Goal: Information Seeking & Learning: Learn about a topic

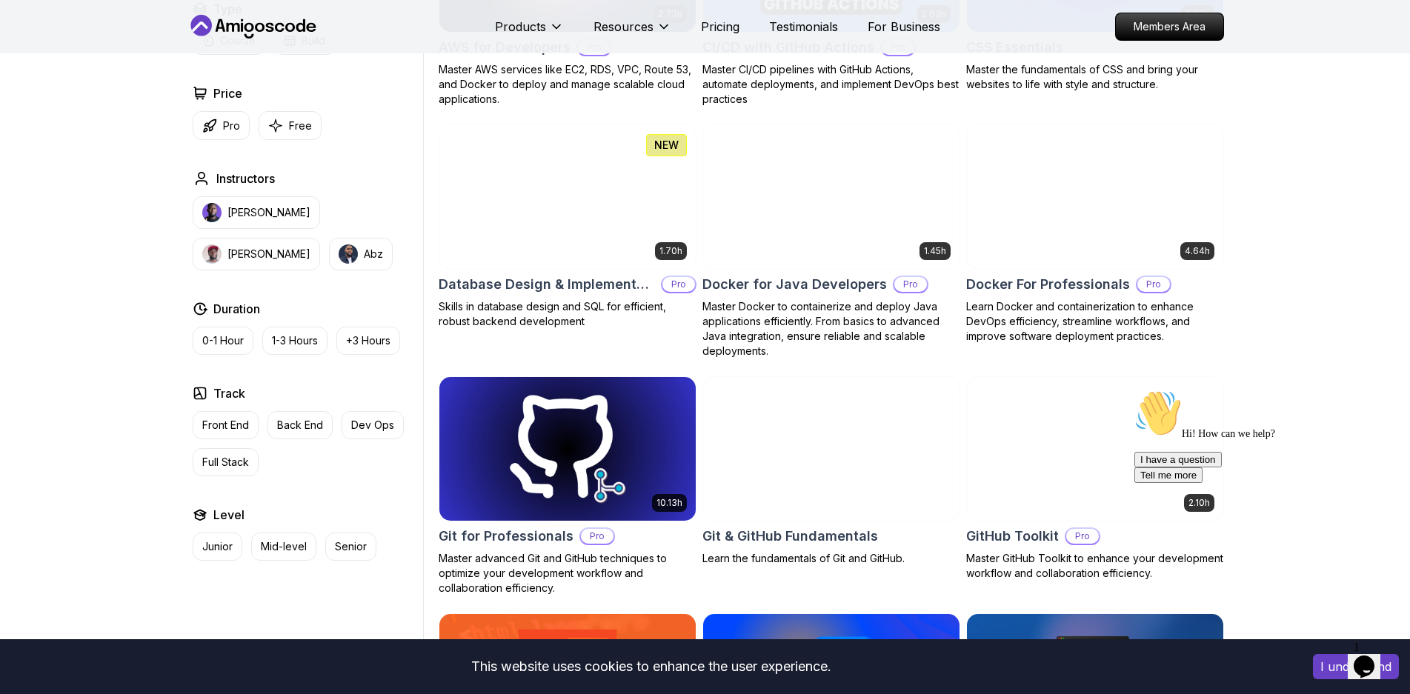
scroll to position [1260, 0]
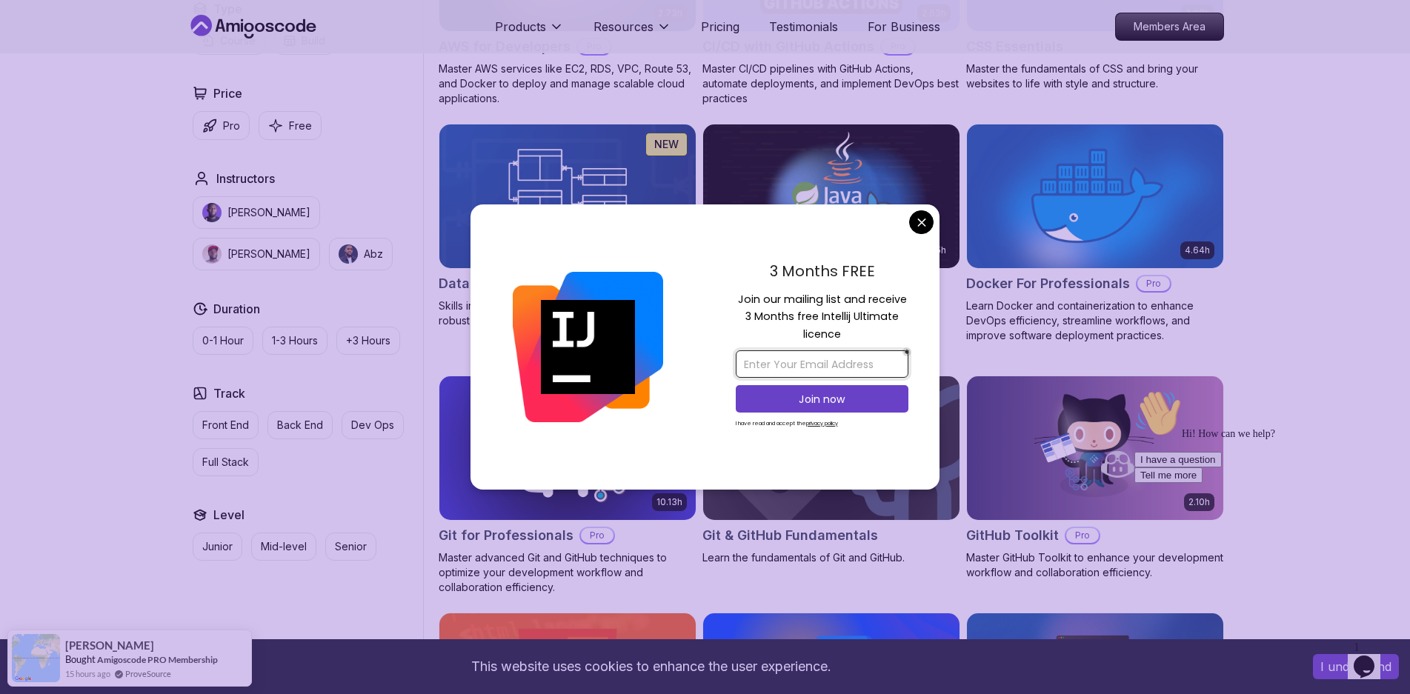
click at [836, 354] on input "email" at bounding box center [822, 364] width 173 height 27
type input "k[p"
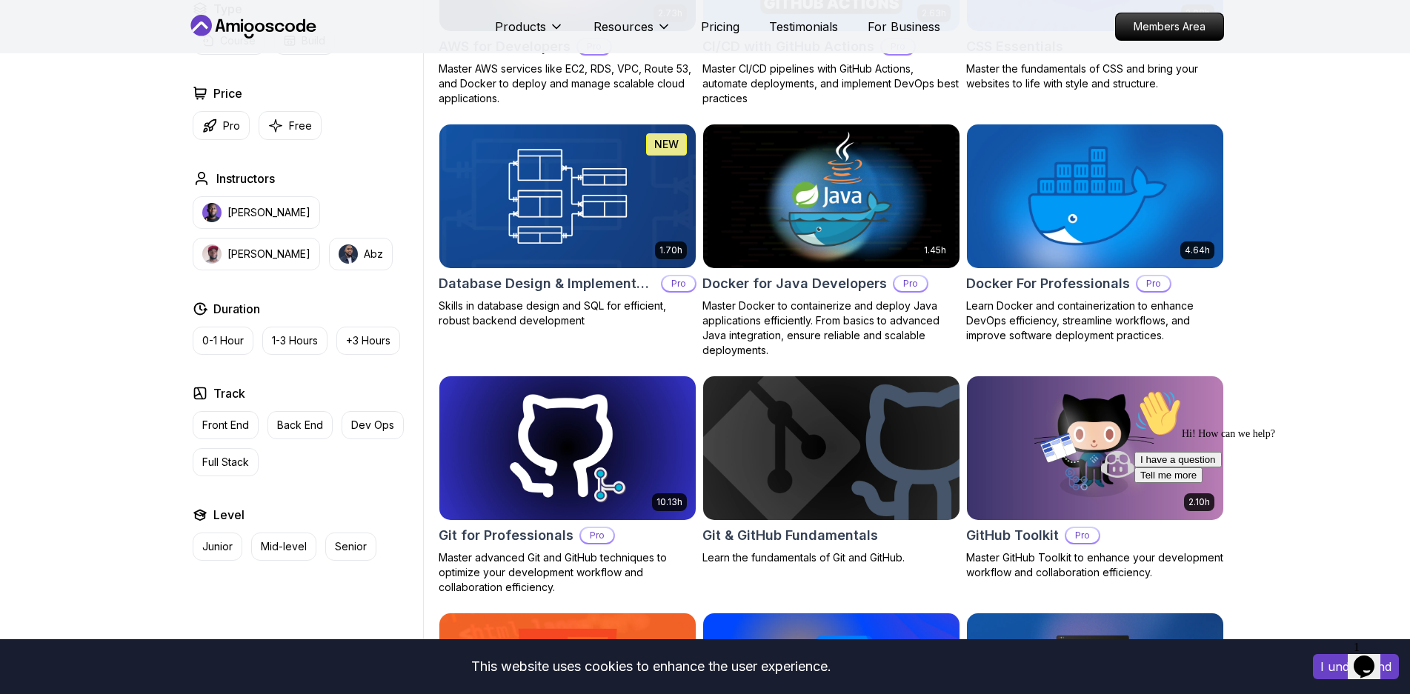
click at [1012, 214] on img at bounding box center [1095, 196] width 269 height 150
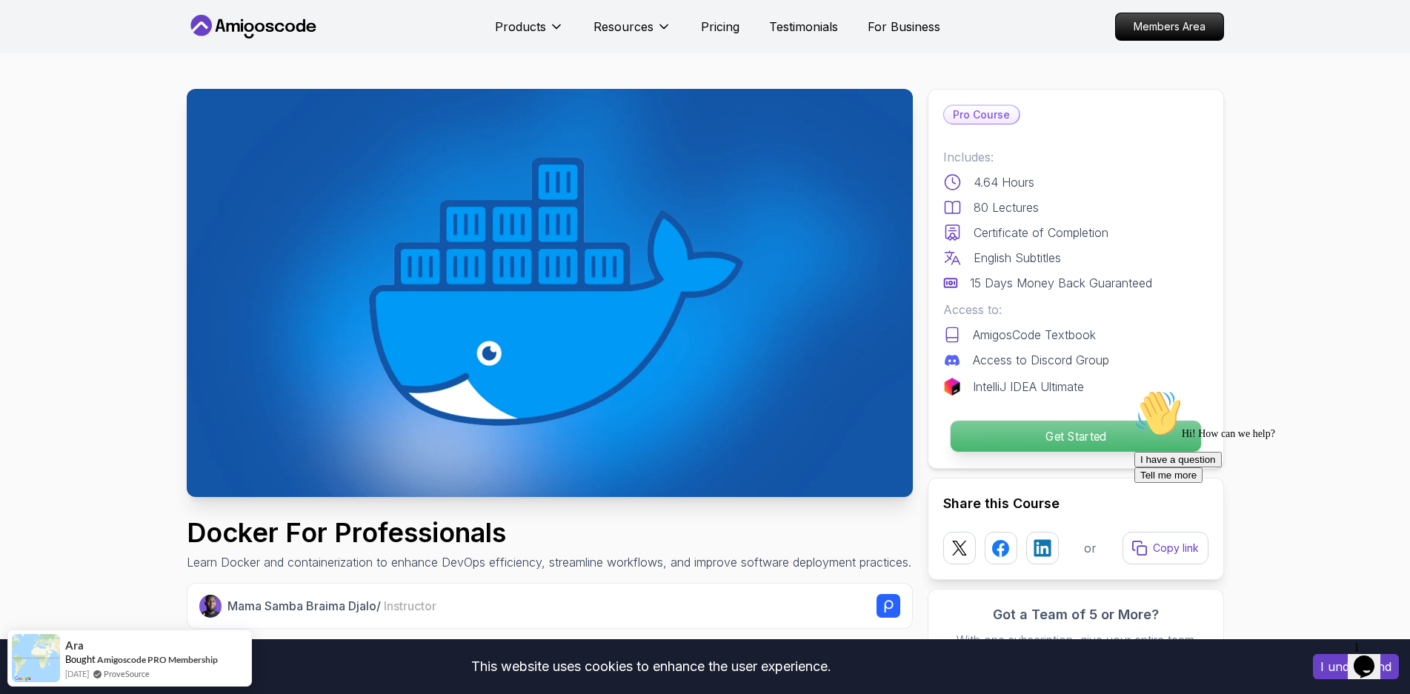
click at [1056, 437] on p "Get Started" at bounding box center [1075, 436] width 251 height 31
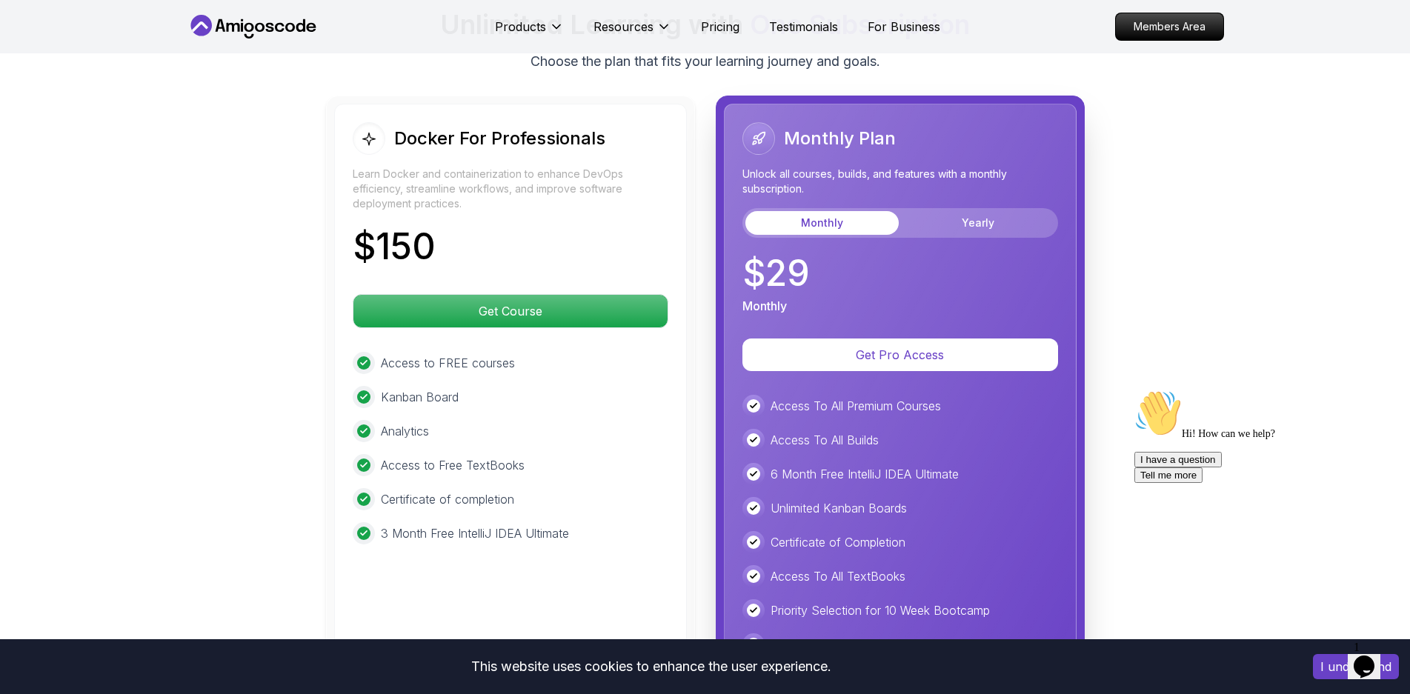
scroll to position [3587, 0]
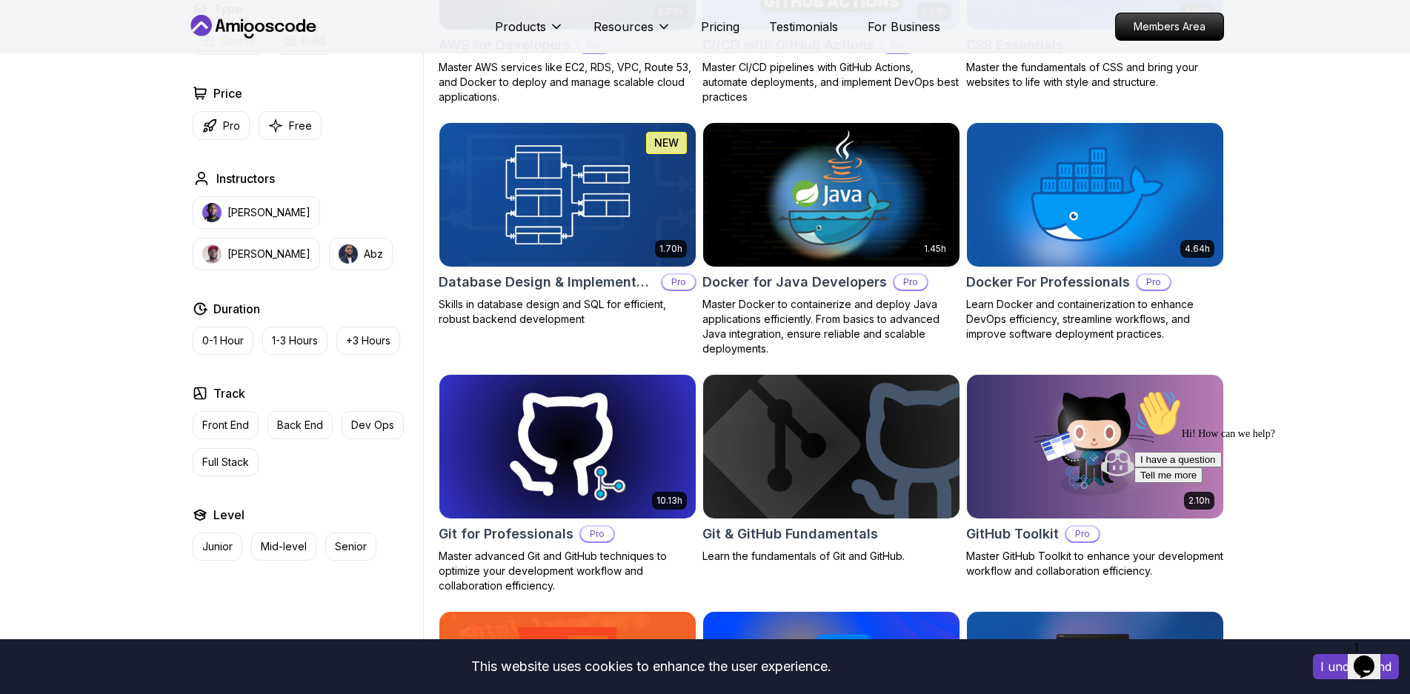
scroll to position [1260, 0]
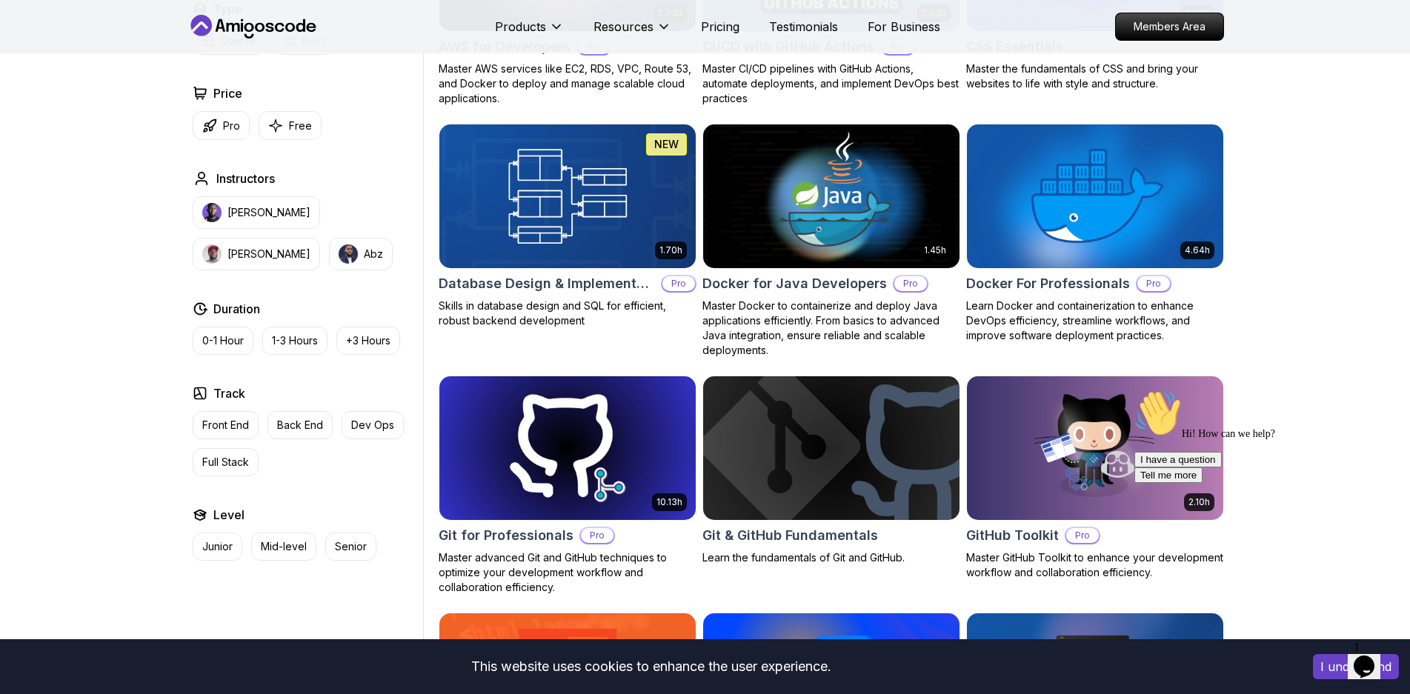
click at [298, 129] on p "Free" at bounding box center [300, 126] width 23 height 15
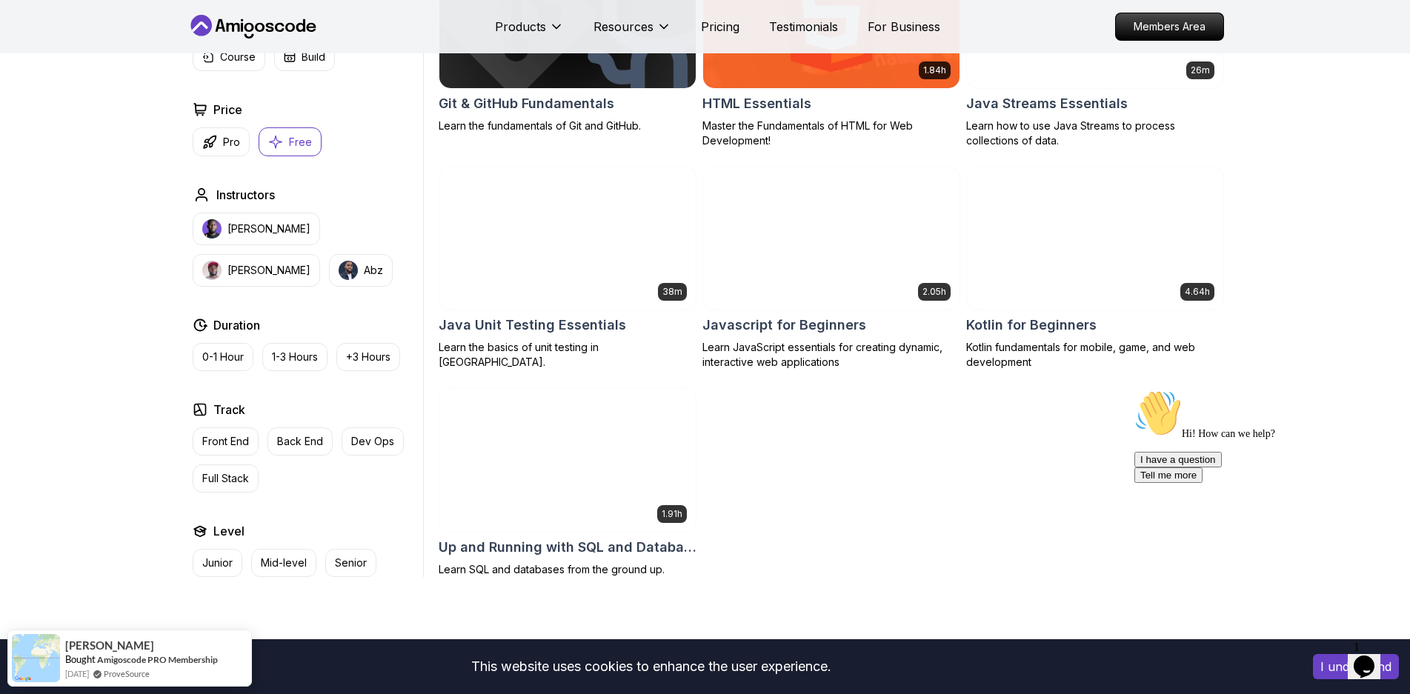
scroll to position [741, 0]
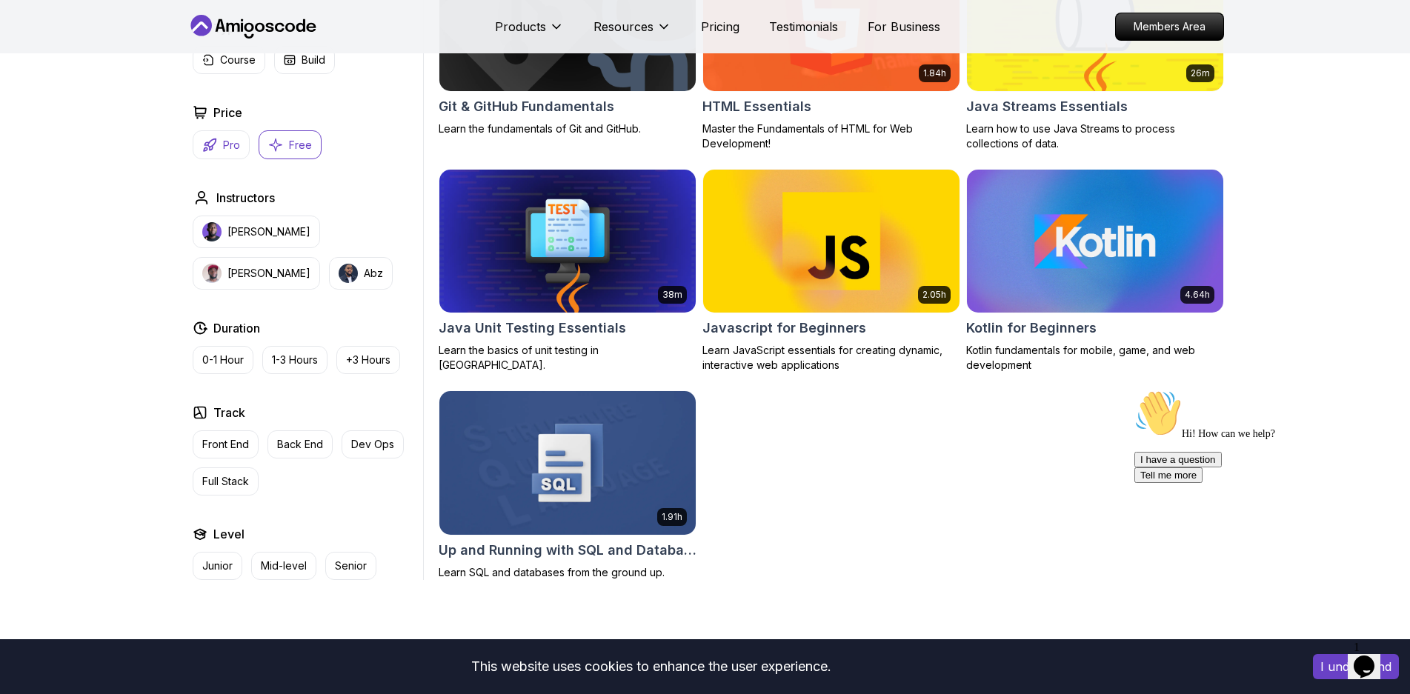
click at [220, 149] on button "Pro" at bounding box center [221, 144] width 57 height 29
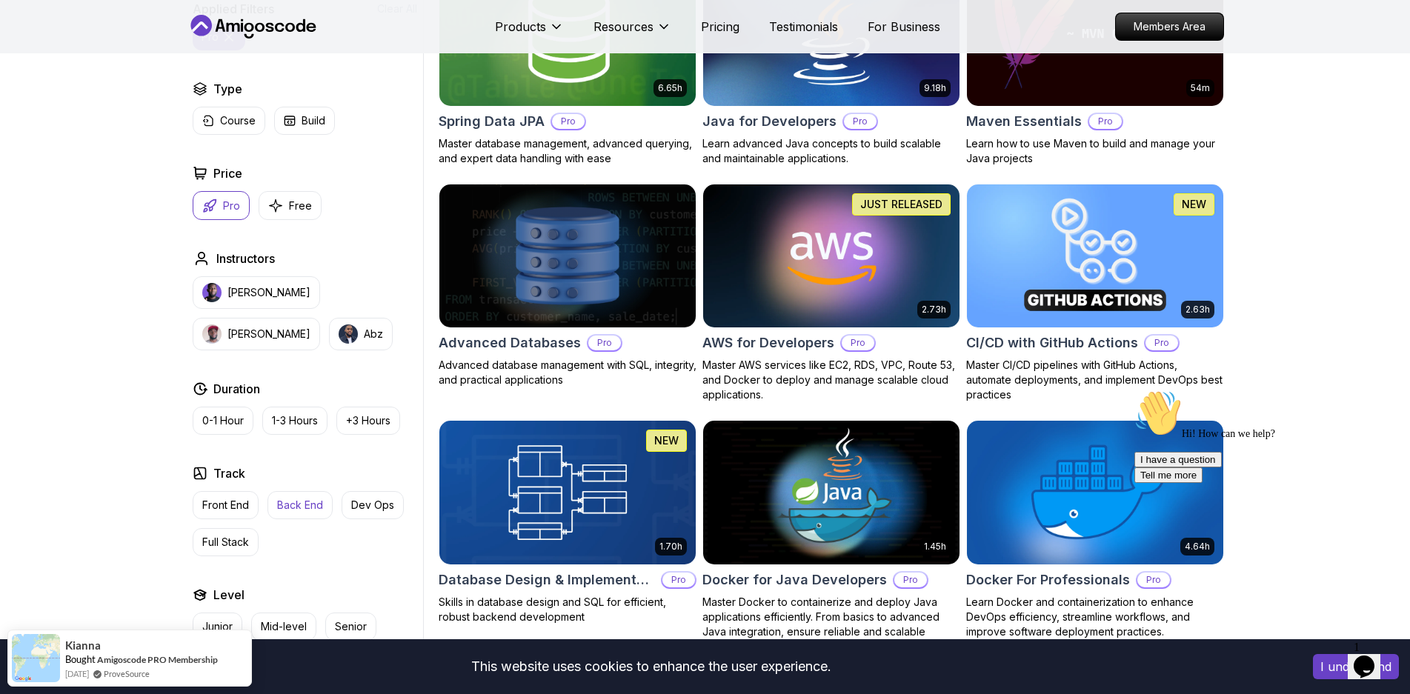
click at [296, 508] on p "Back End" at bounding box center [300, 505] width 46 height 15
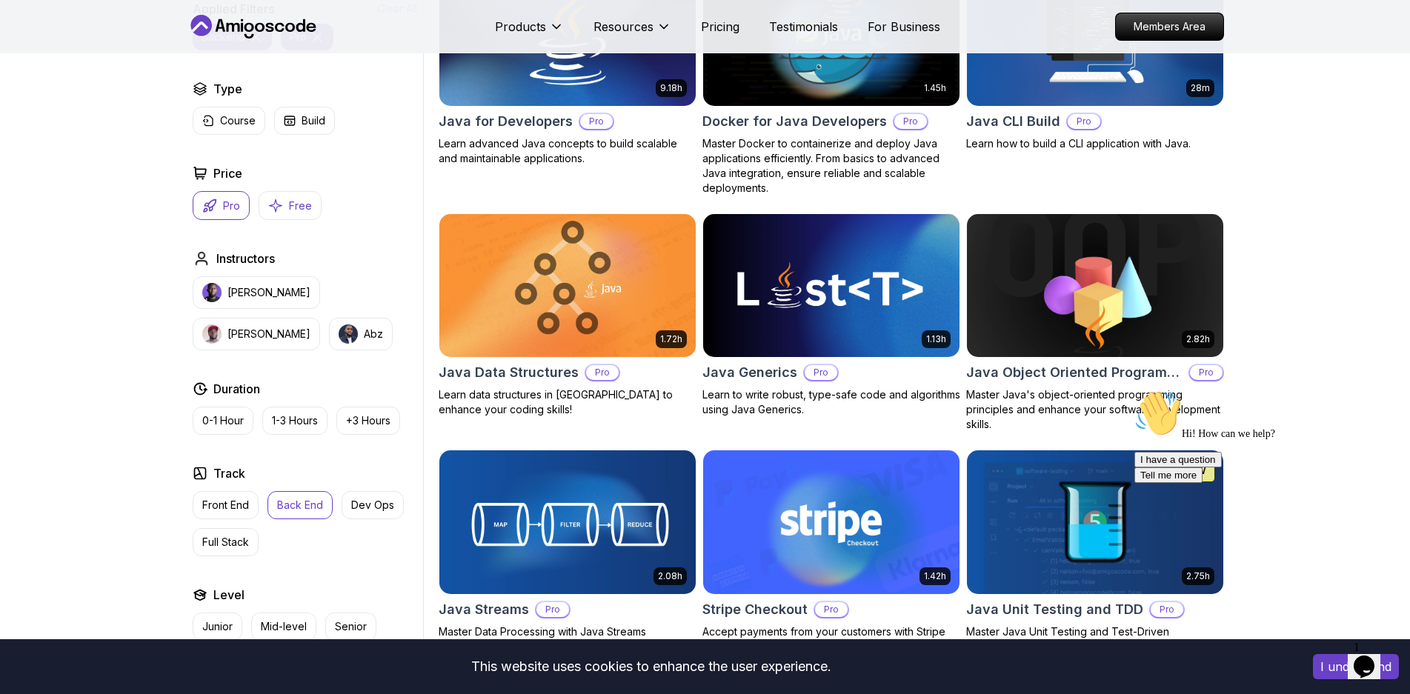
click at [278, 207] on icon "button" at bounding box center [275, 205] width 13 height 13
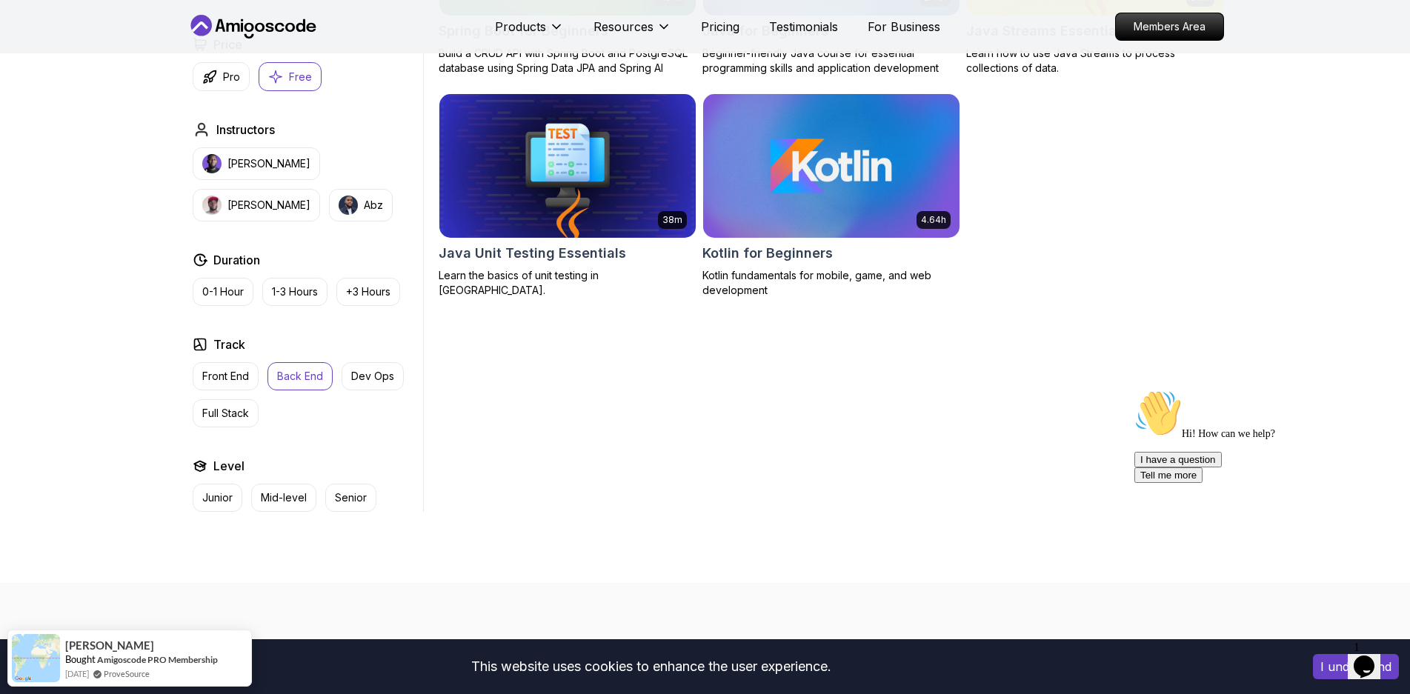
scroll to position [593, 0]
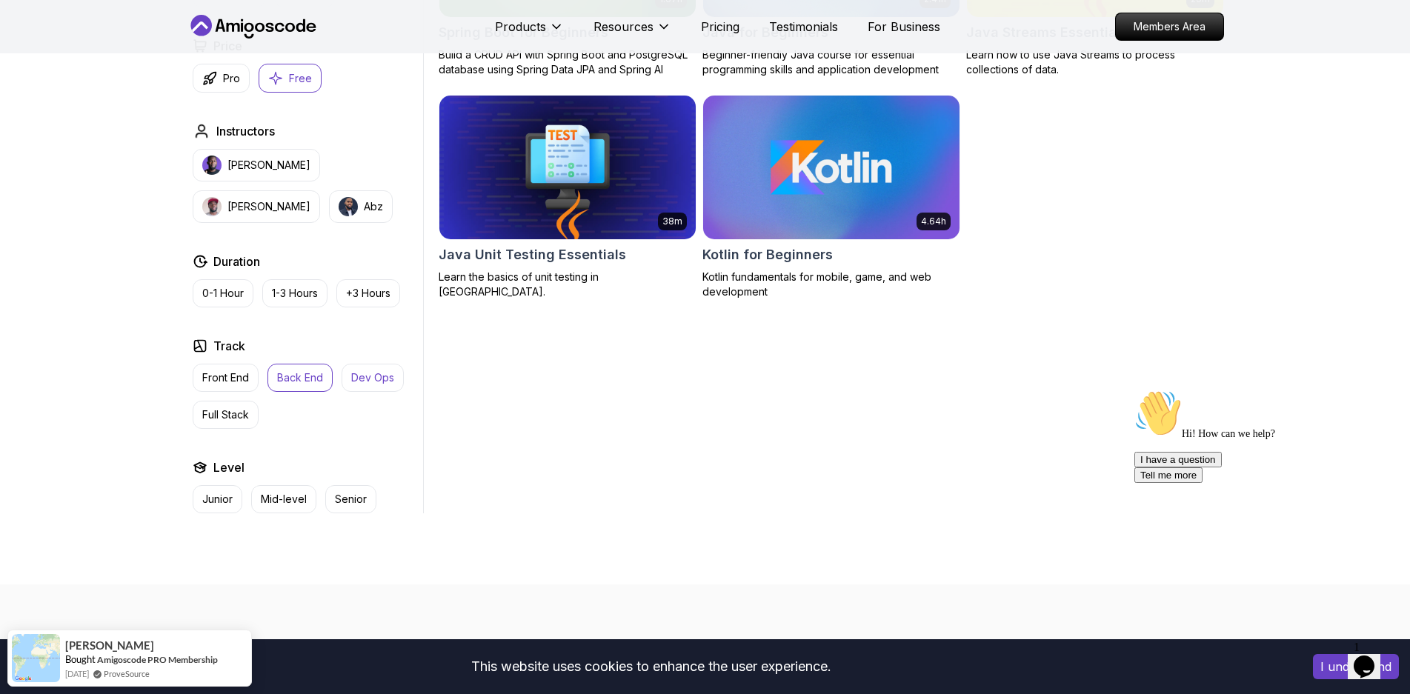
click at [359, 386] on button "Dev Ops" at bounding box center [373, 378] width 62 height 28
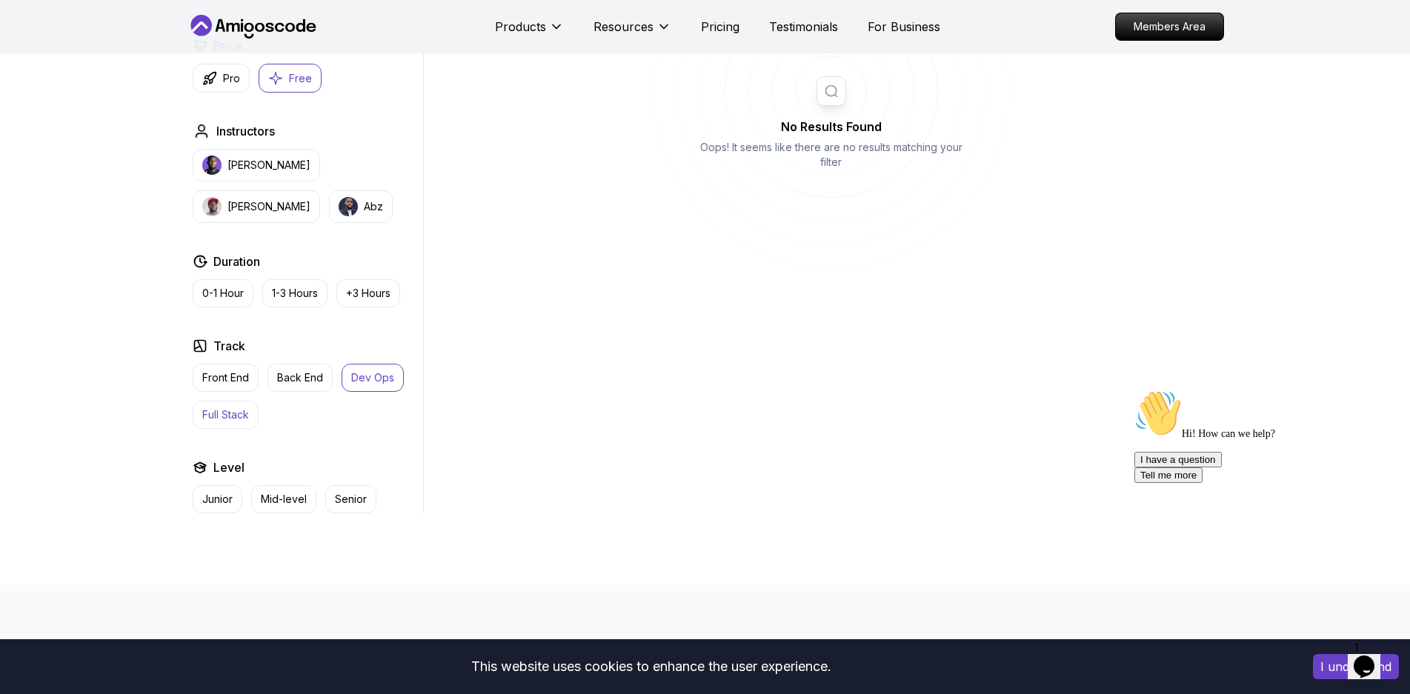
click at [206, 410] on p "Full Stack" at bounding box center [225, 415] width 47 height 15
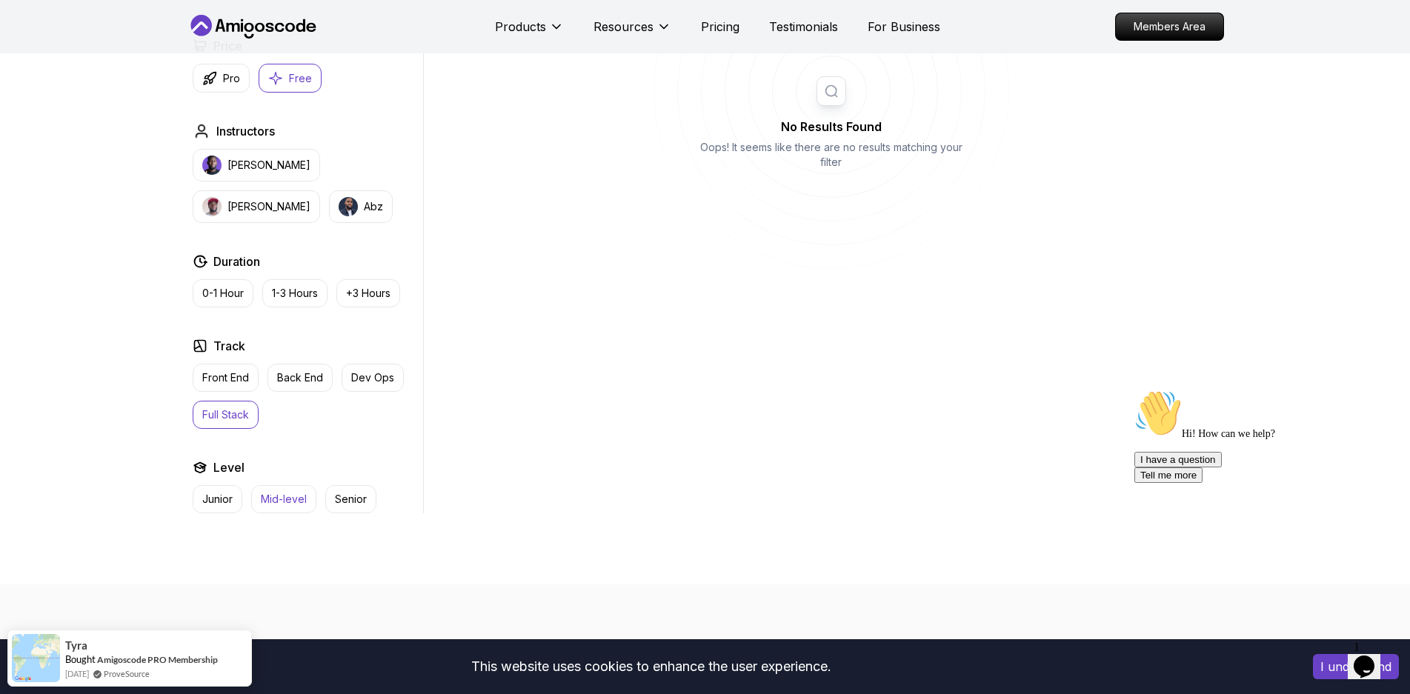
click at [264, 504] on p "Mid-level" at bounding box center [284, 499] width 46 height 15
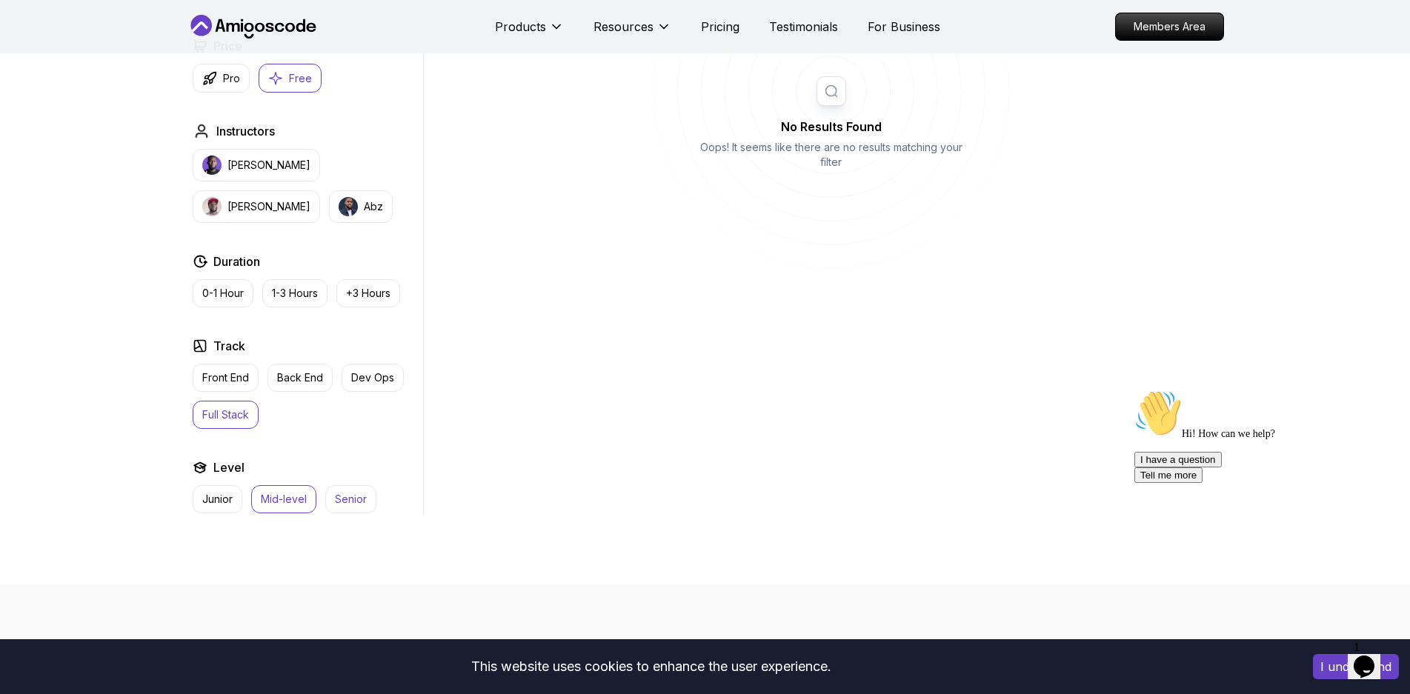
click at [355, 503] on p "Senior" at bounding box center [351, 499] width 32 height 15
click at [218, 499] on p "Junior" at bounding box center [217, 499] width 30 height 15
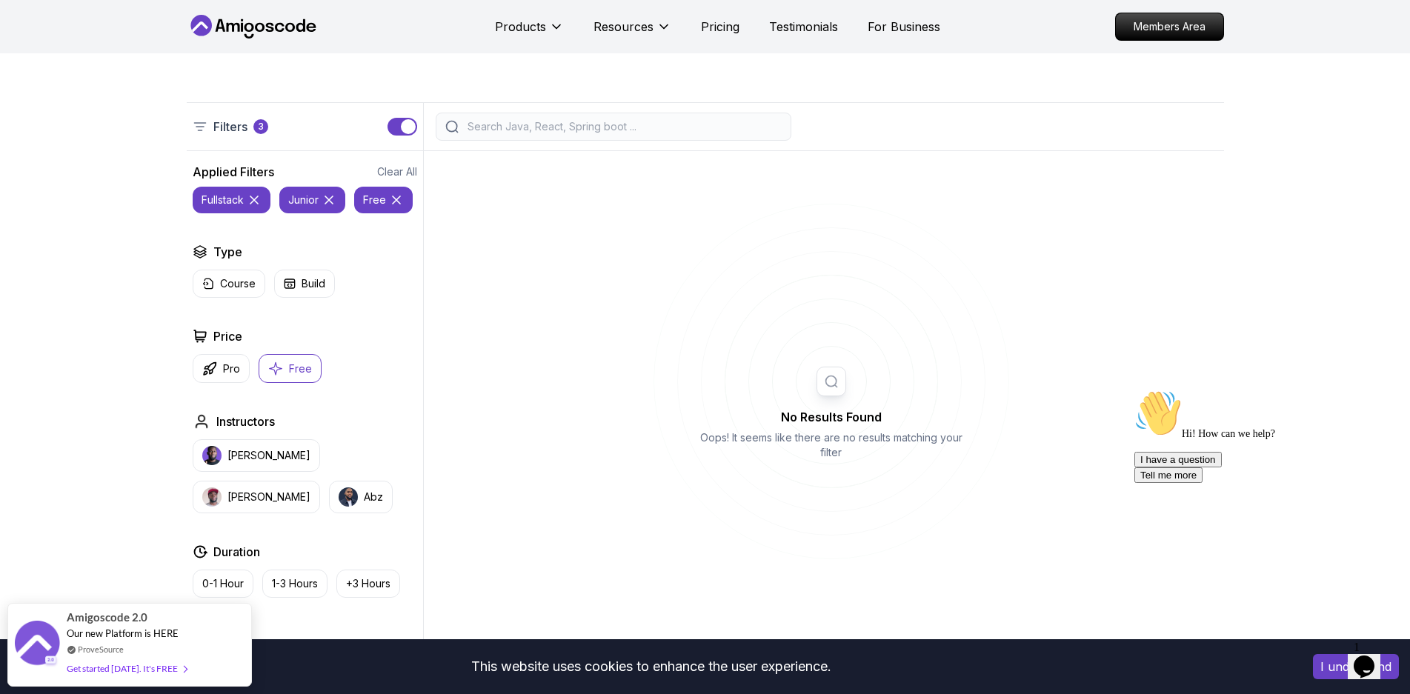
scroll to position [296, 0]
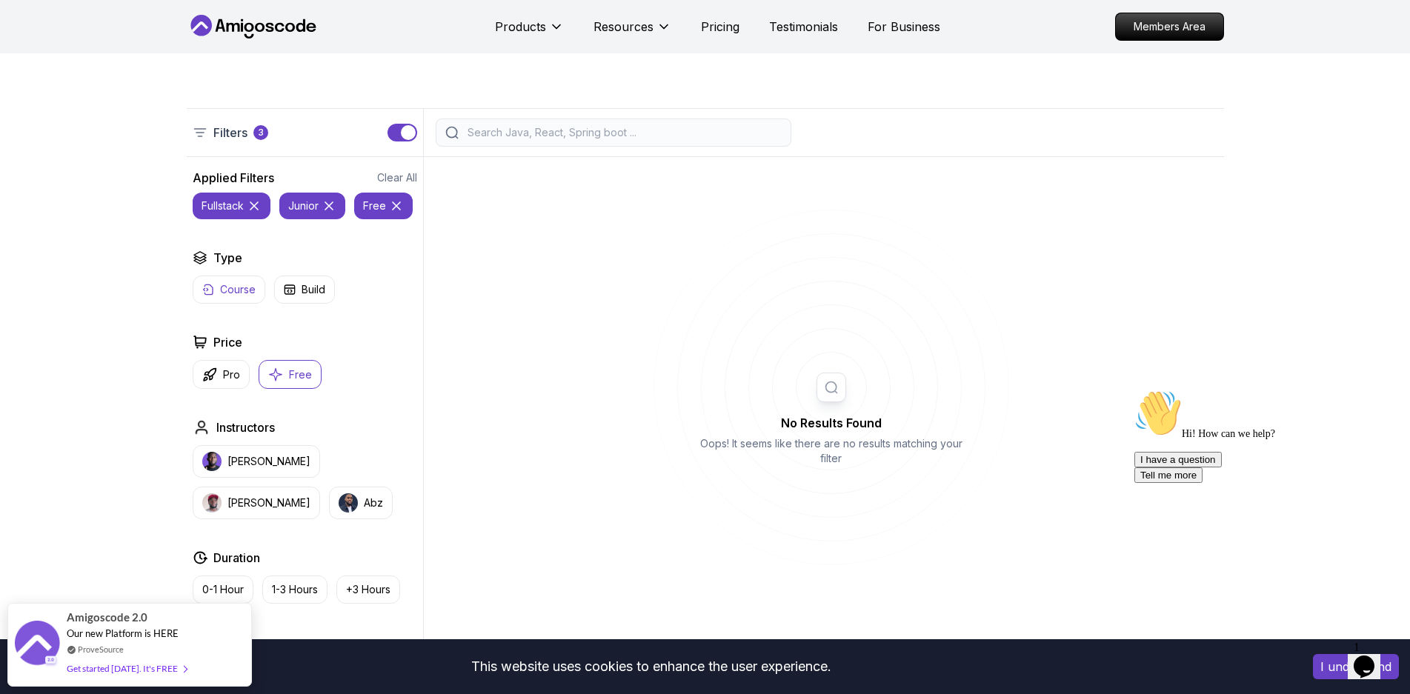
click at [246, 285] on p "Course" at bounding box center [238, 289] width 36 height 15
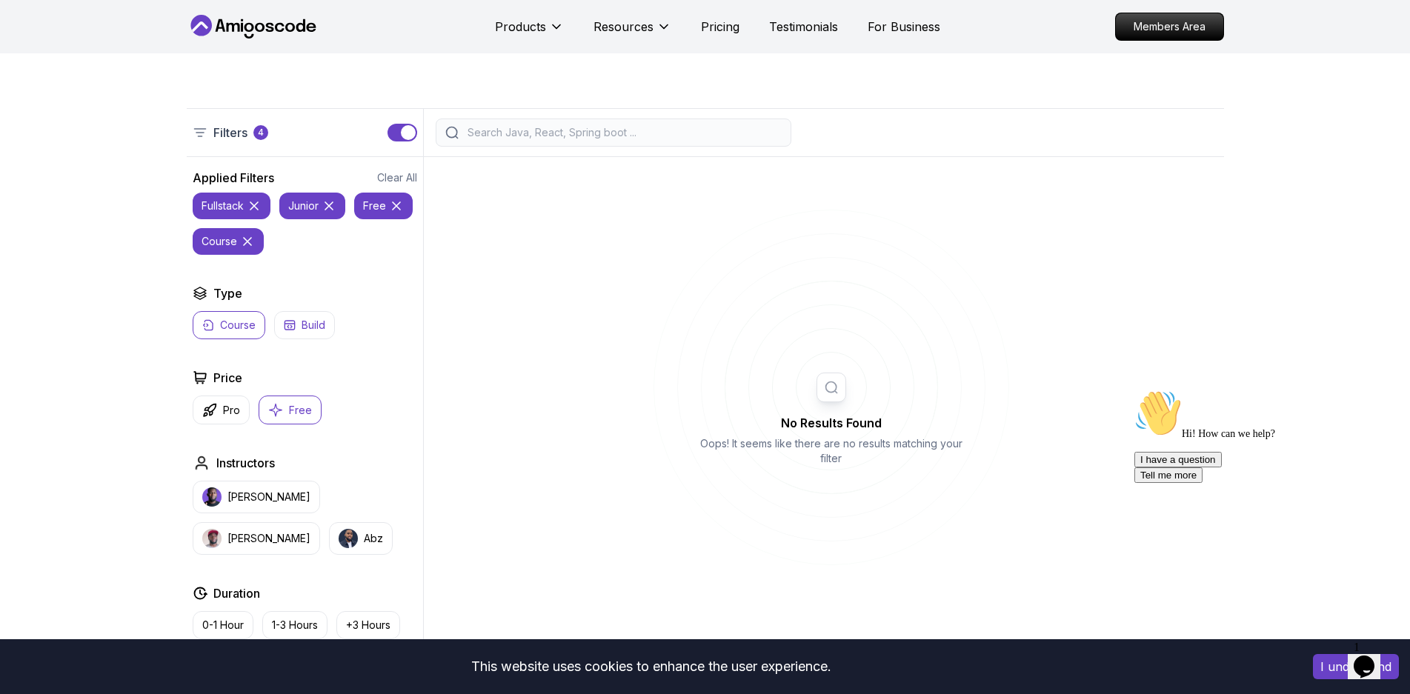
click at [314, 328] on p "Build" at bounding box center [314, 325] width 24 height 15
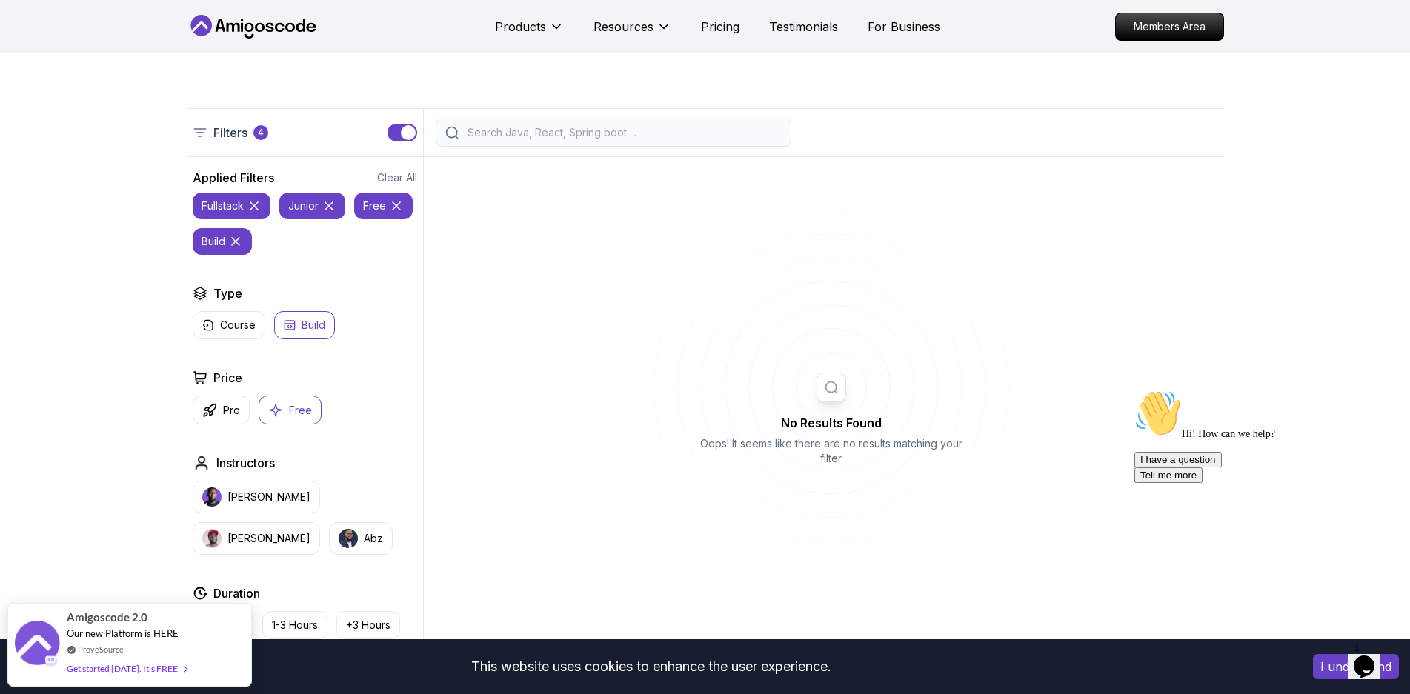
click at [240, 238] on icon at bounding box center [235, 241] width 15 height 15
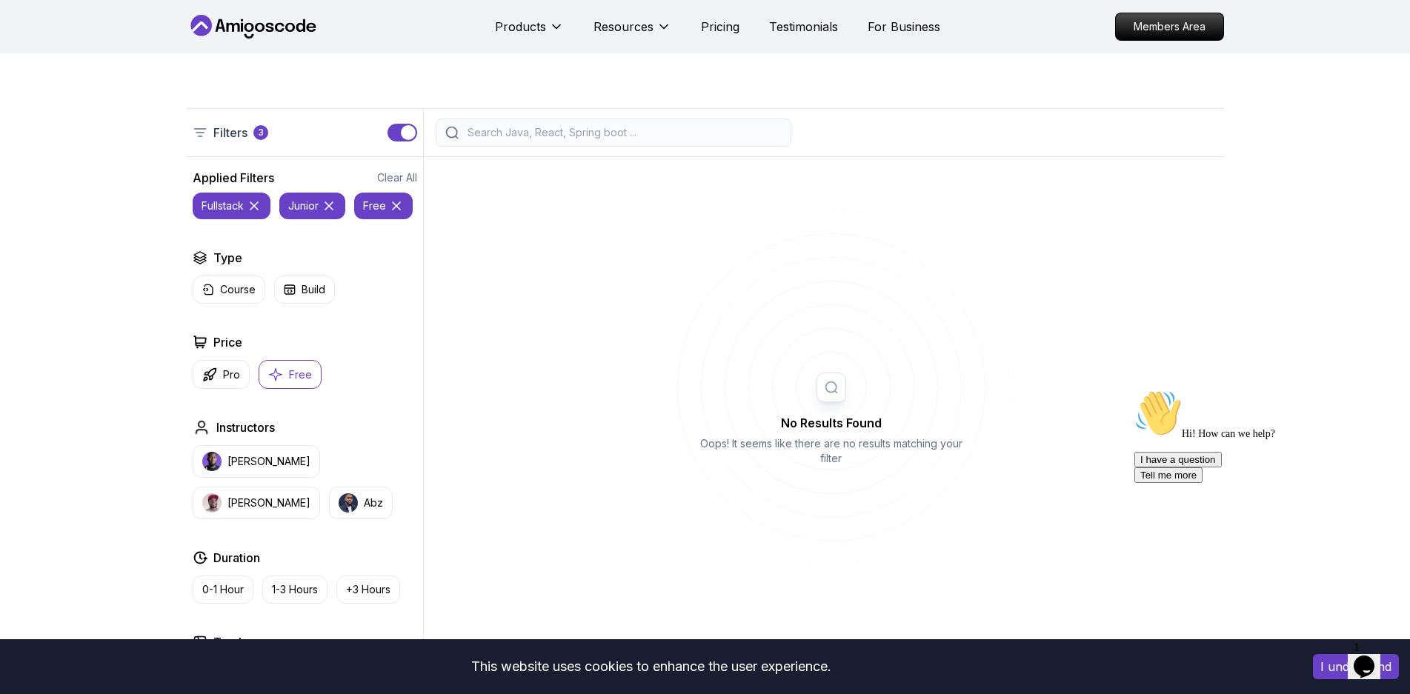
click at [255, 200] on icon at bounding box center [254, 206] width 15 height 15
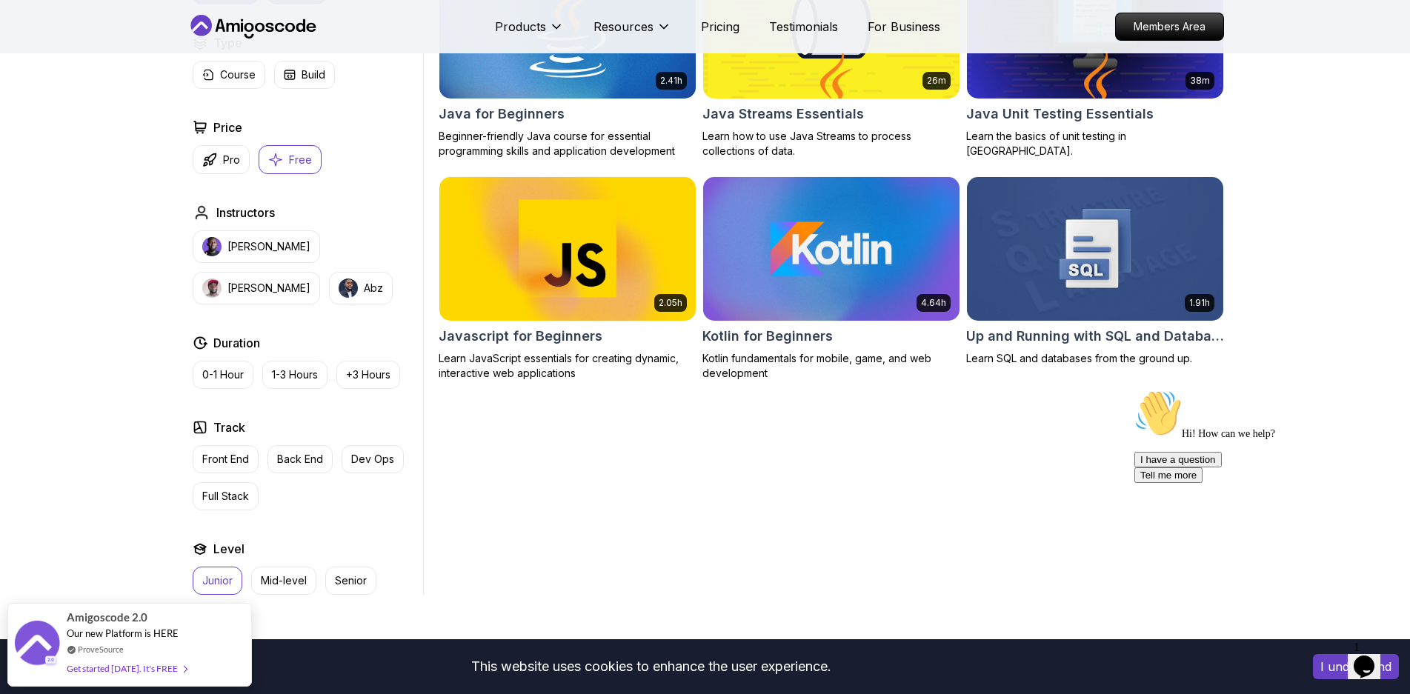
scroll to position [519, 0]
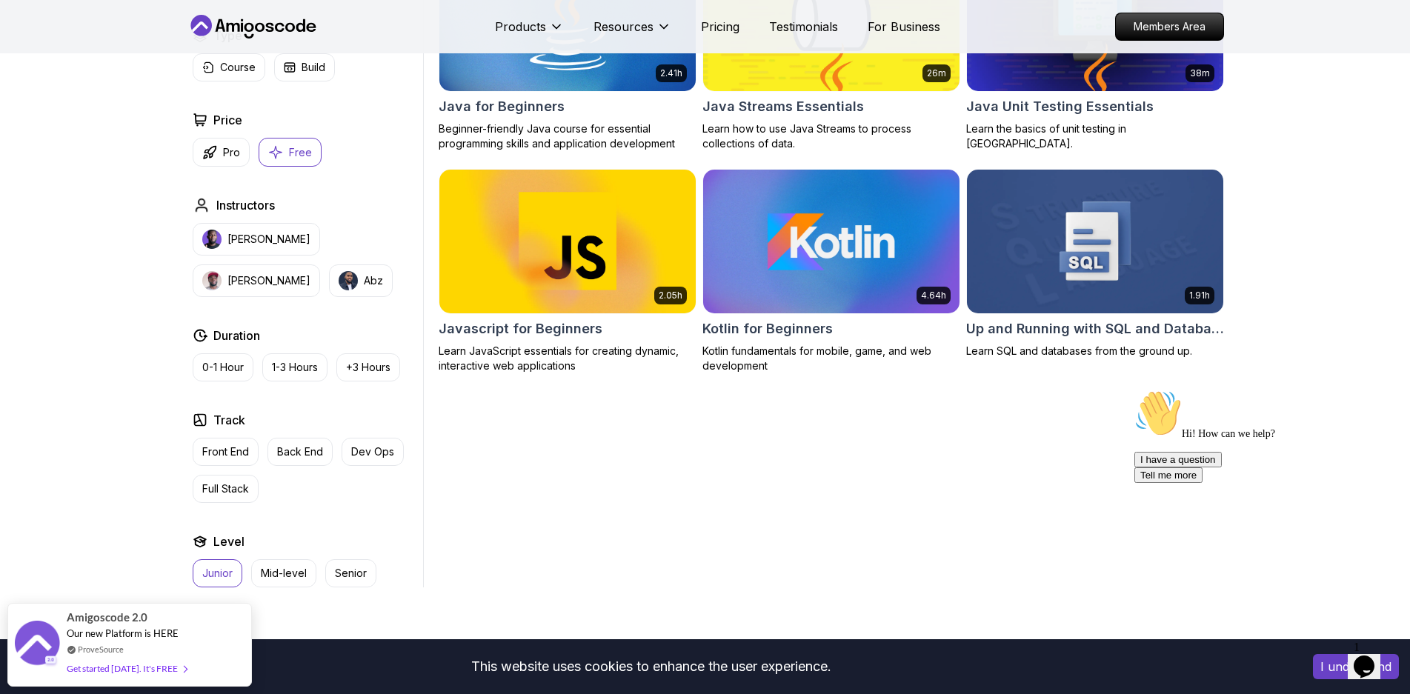
click at [830, 236] on img at bounding box center [831, 241] width 269 height 150
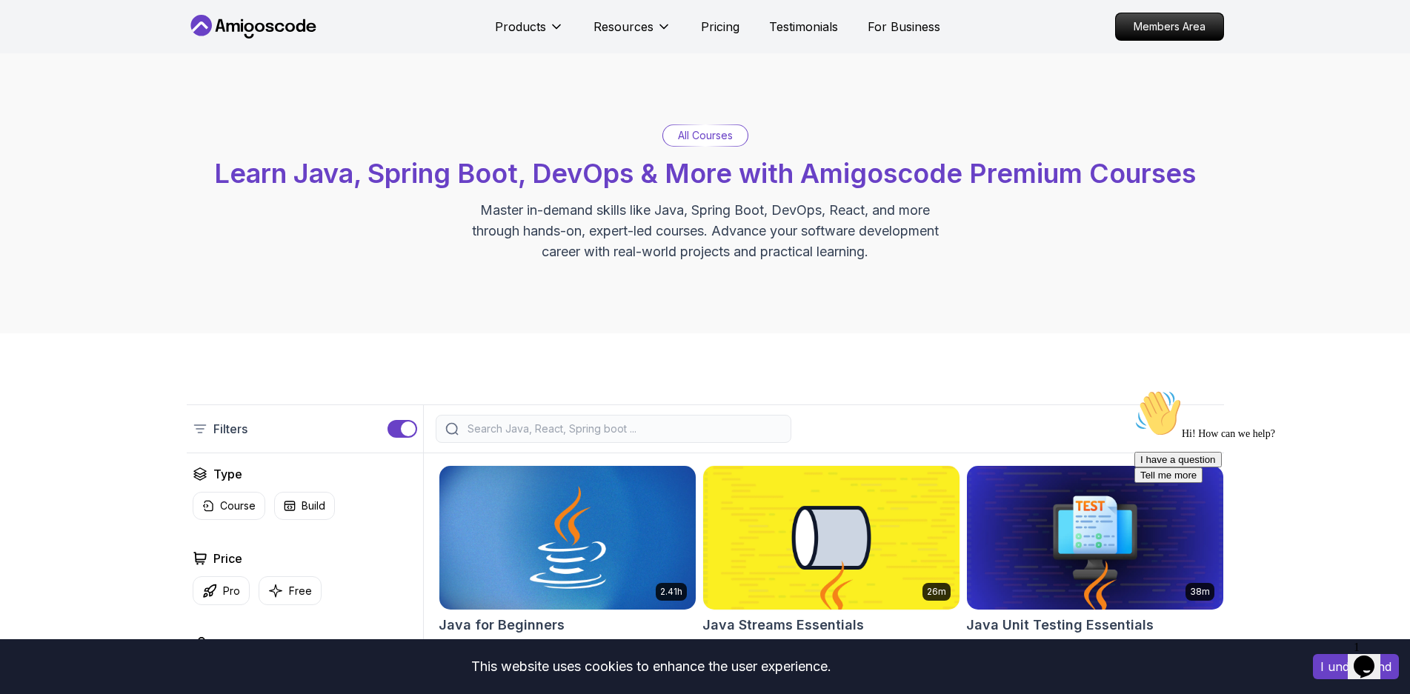
scroll to position [519, 0]
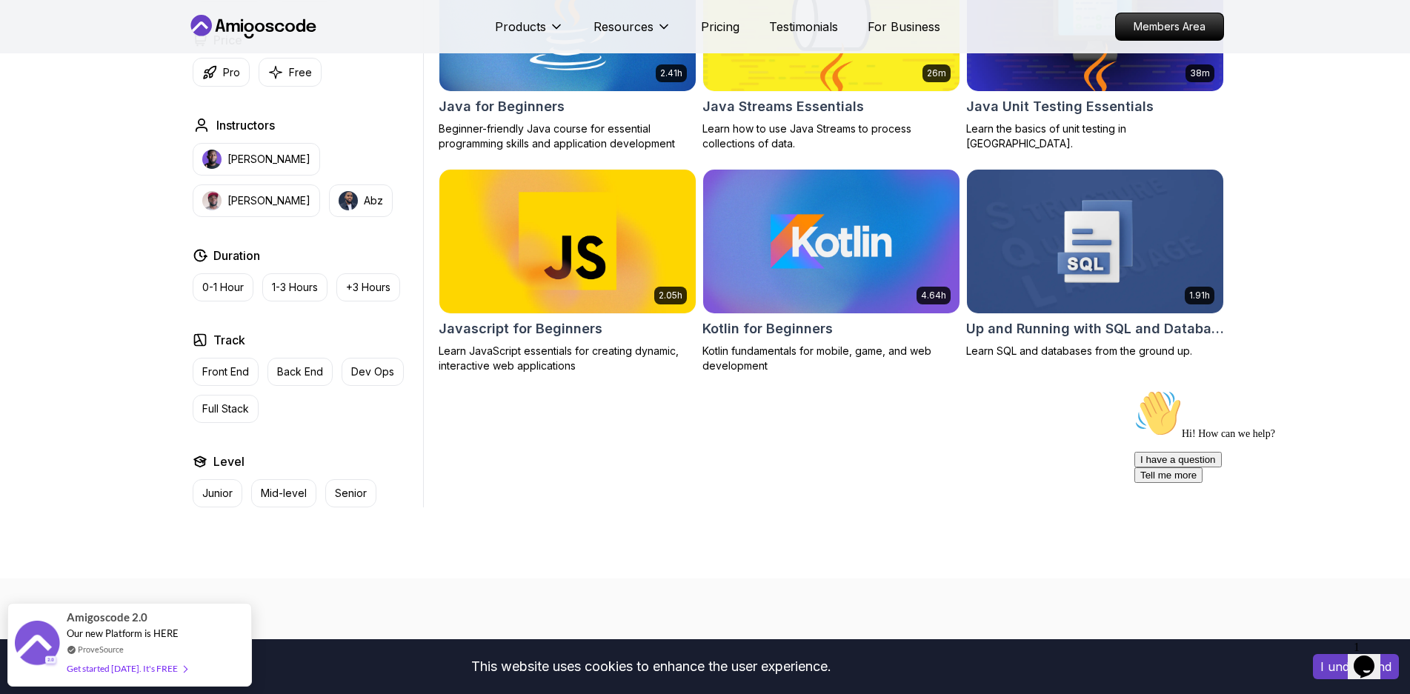
click at [995, 286] on img at bounding box center [1095, 241] width 269 height 150
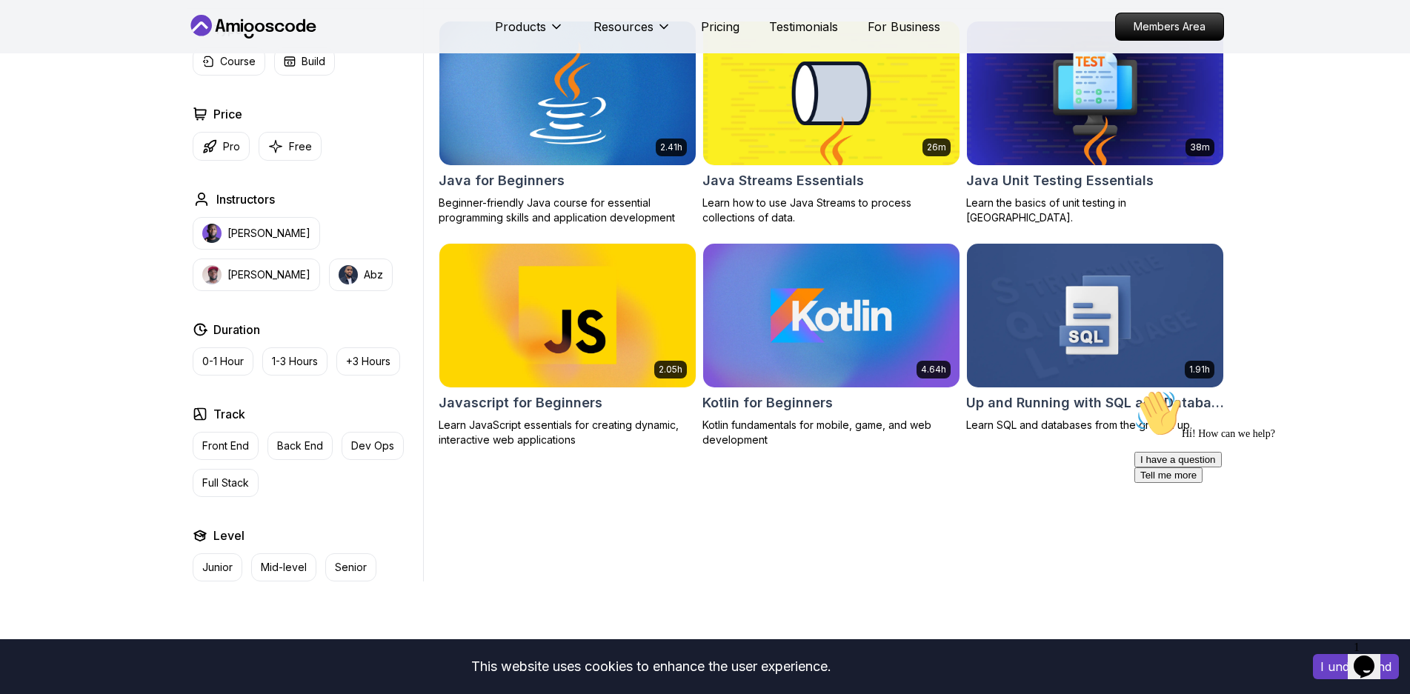
scroll to position [371, 0]
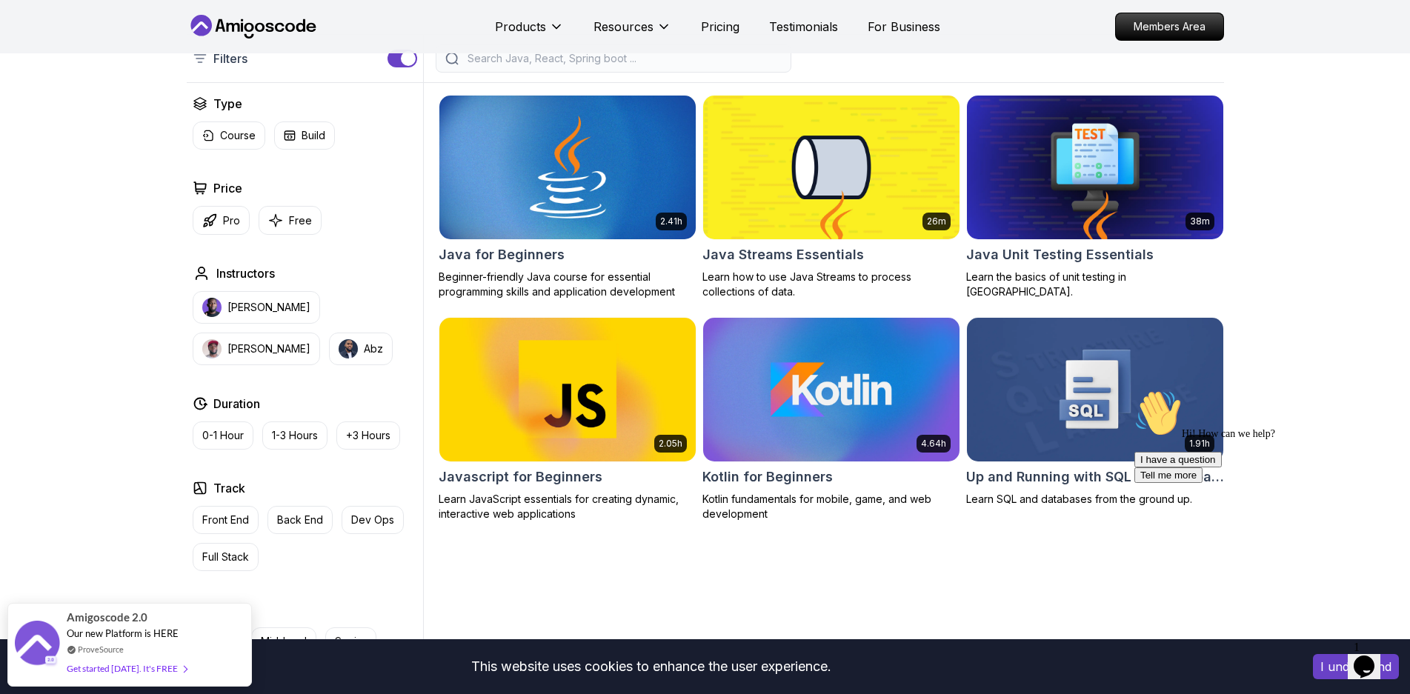
click at [1042, 173] on img at bounding box center [1095, 167] width 269 height 150
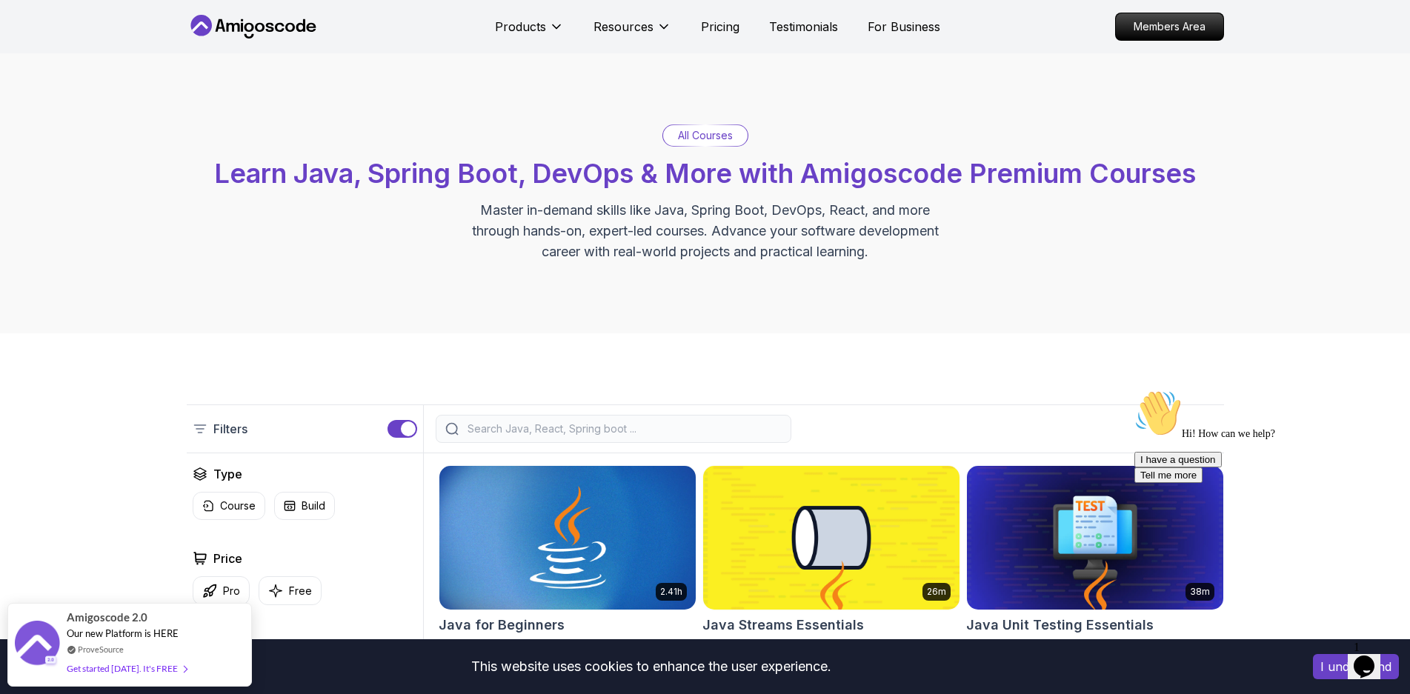
click at [706, 135] on p "All Courses" at bounding box center [705, 135] width 55 height 15
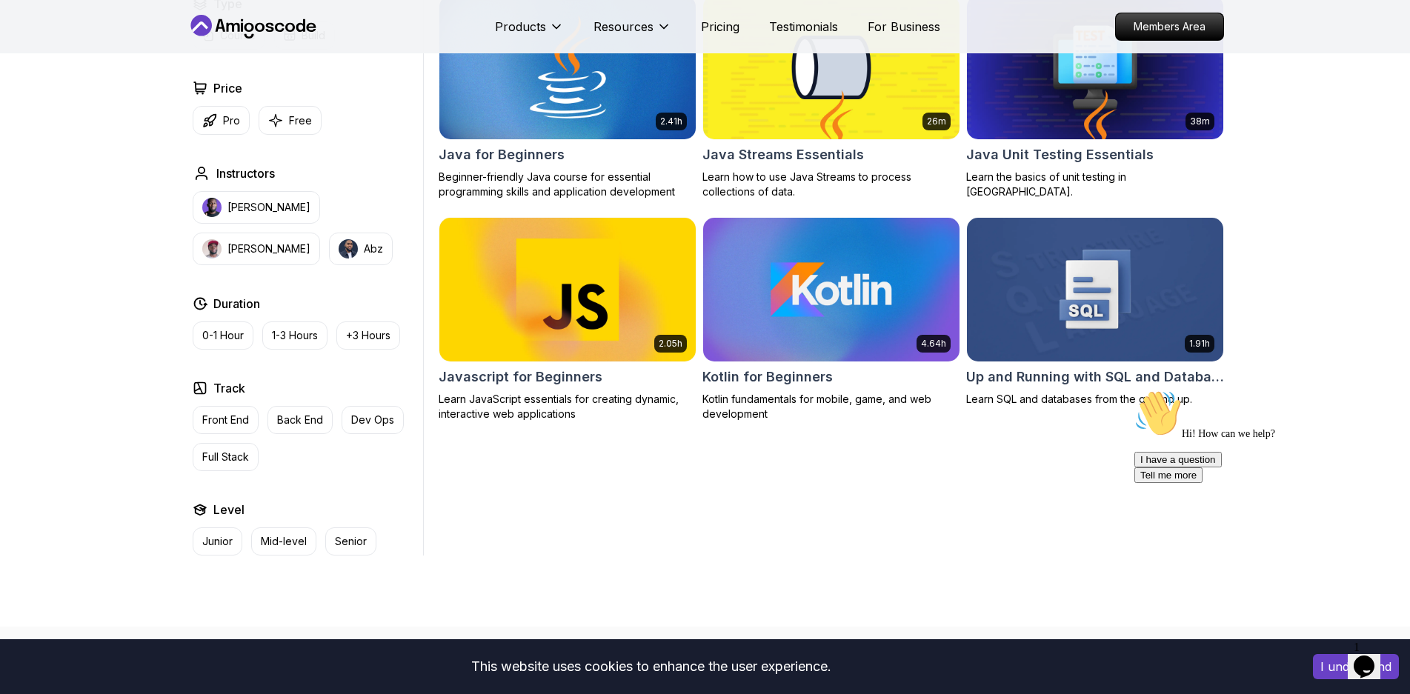
scroll to position [445, 0]
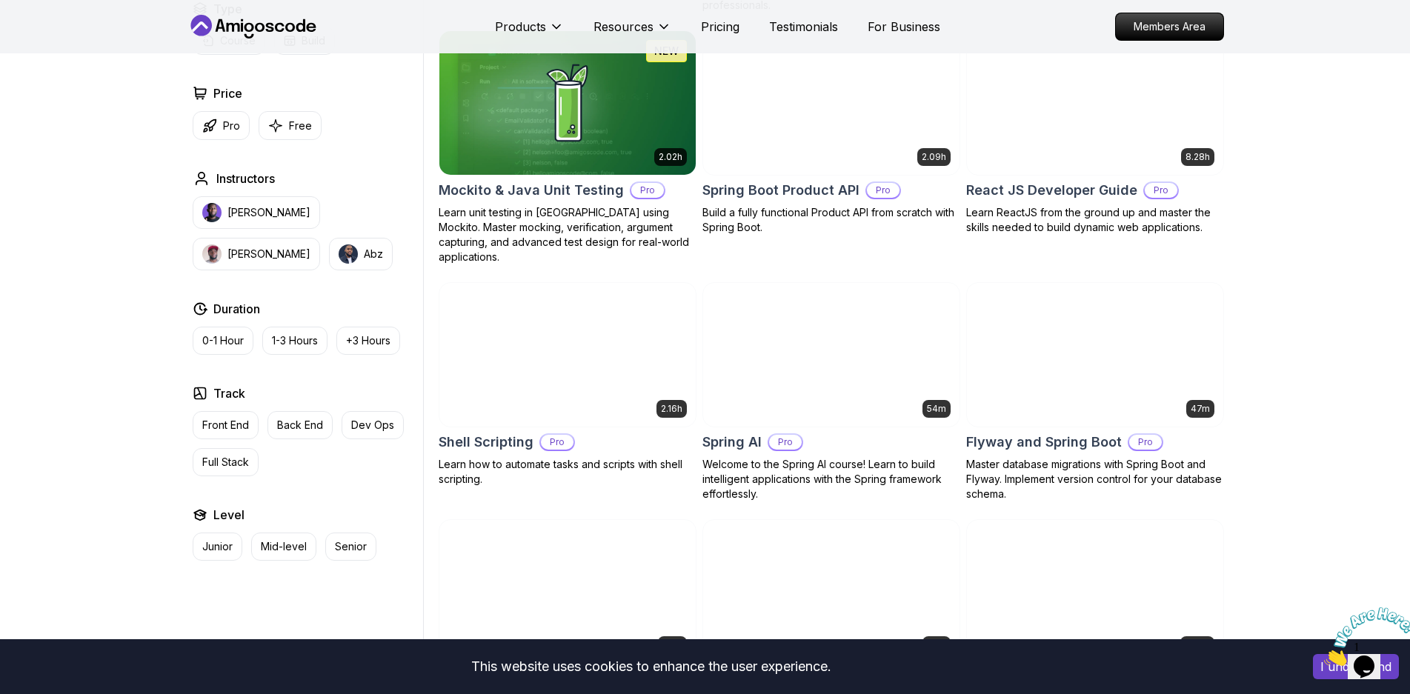
scroll to position [3039, 0]
